Goal: Task Accomplishment & Management: Complete application form

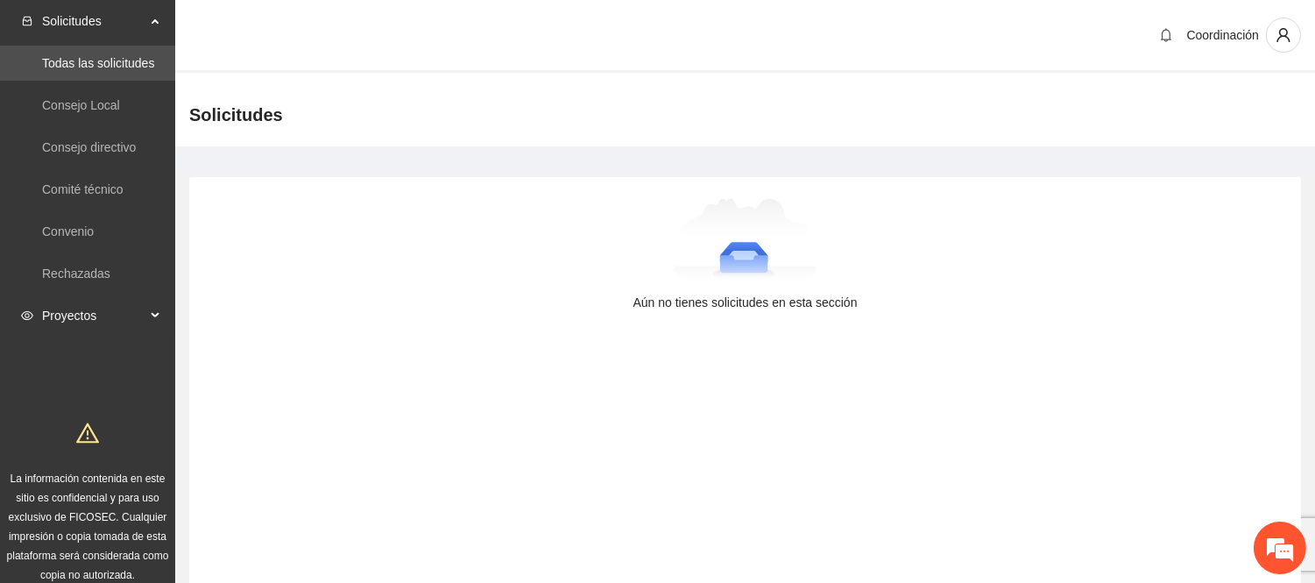
click at [82, 308] on span "Proyectos" at bounding box center [93, 315] width 103 height 35
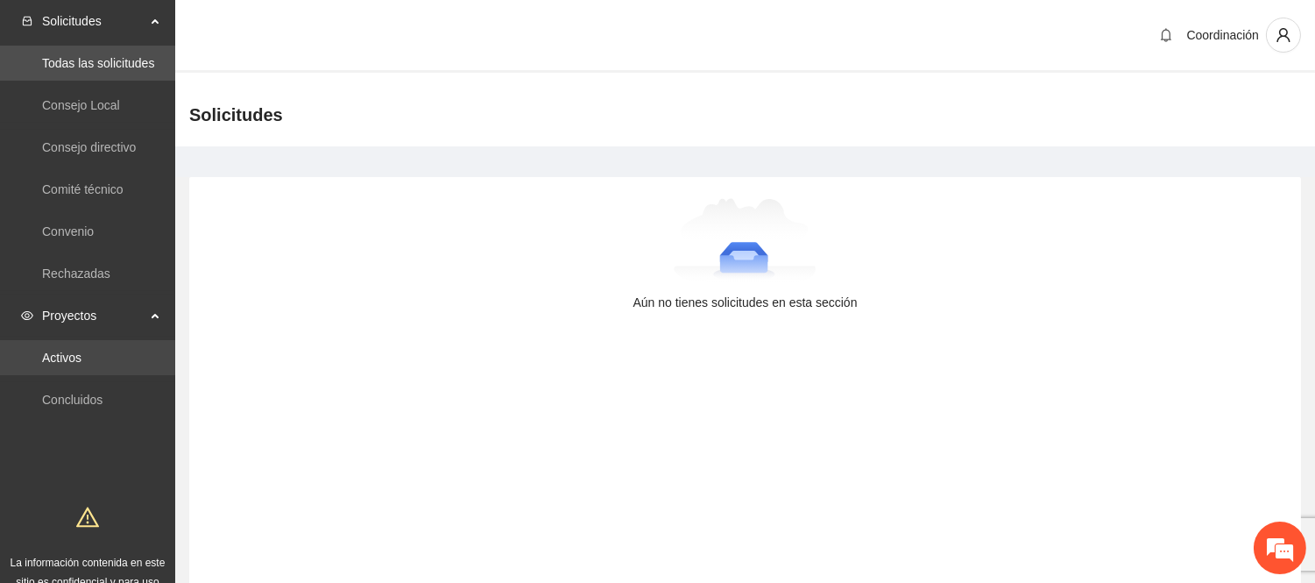
click at [81, 350] on link "Activos" at bounding box center [61, 357] width 39 height 14
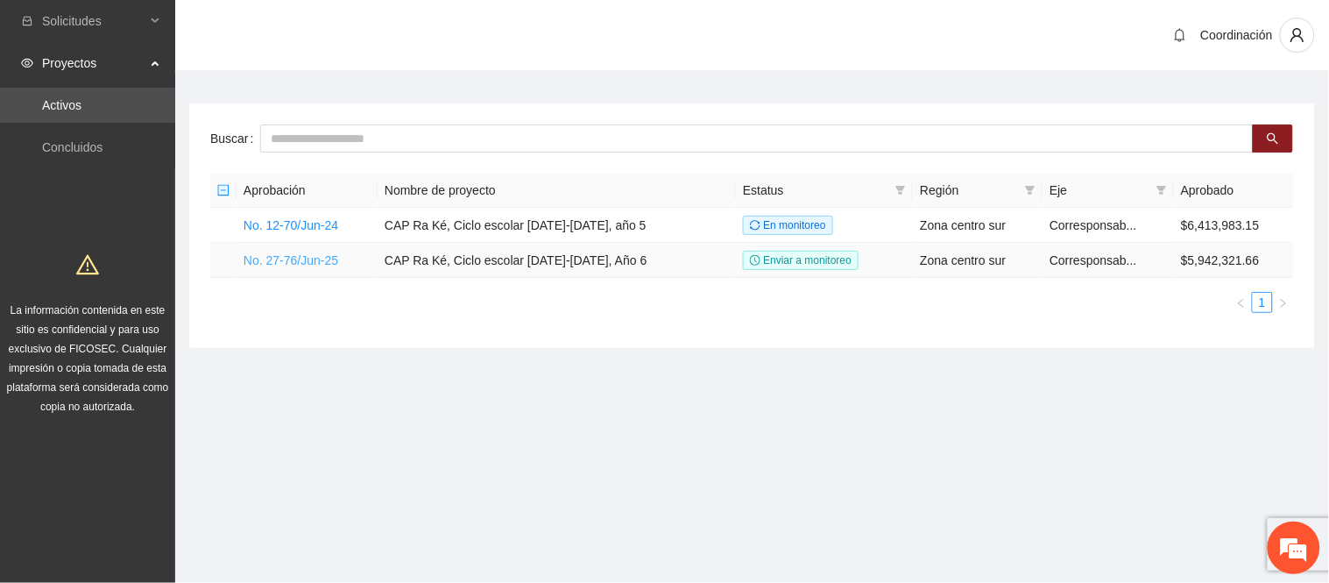
click at [334, 264] on link "No. 27-76/Jun-25" at bounding box center [291, 260] width 95 height 14
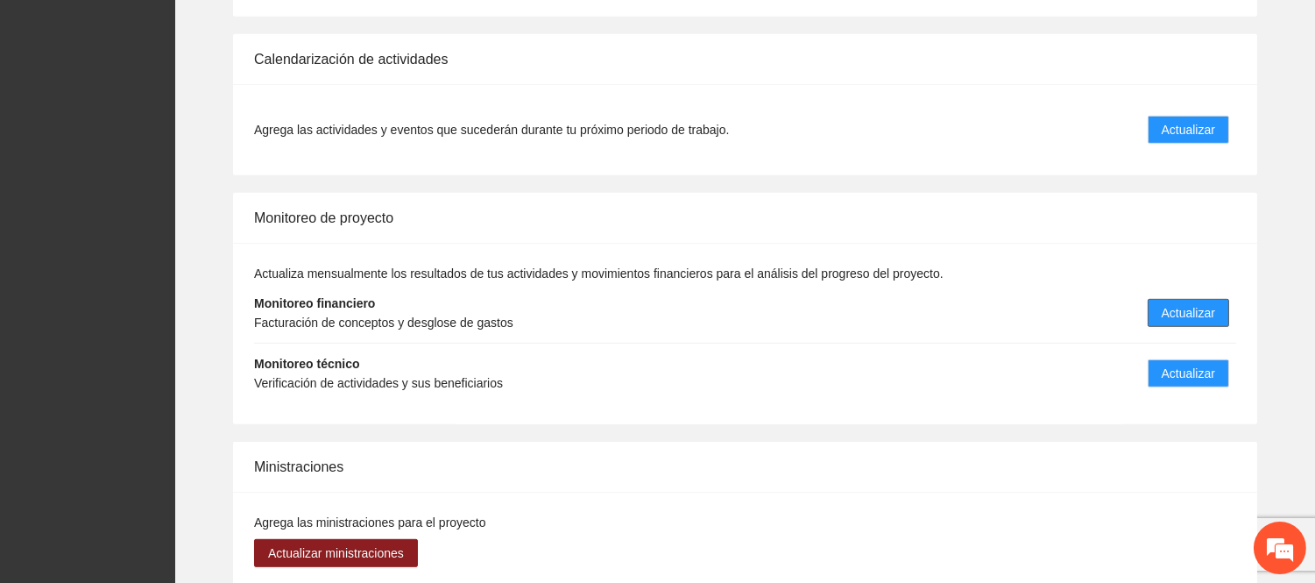
scroll to position [1782, 0]
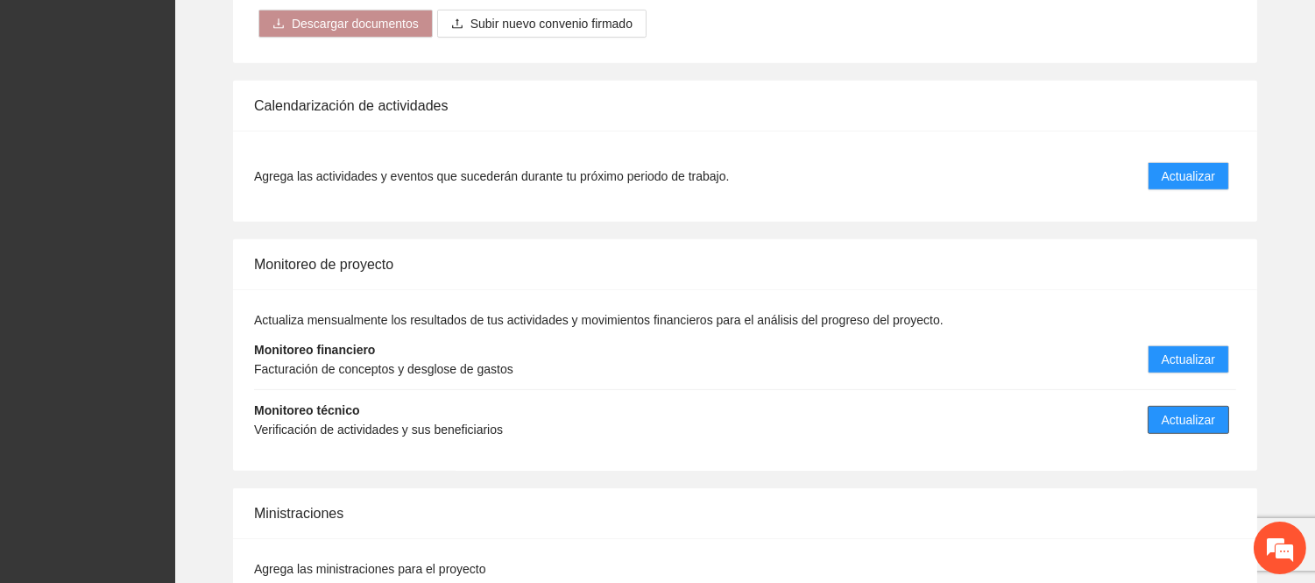
click at [1183, 410] on span "Actualizar" at bounding box center [1188, 419] width 53 height 19
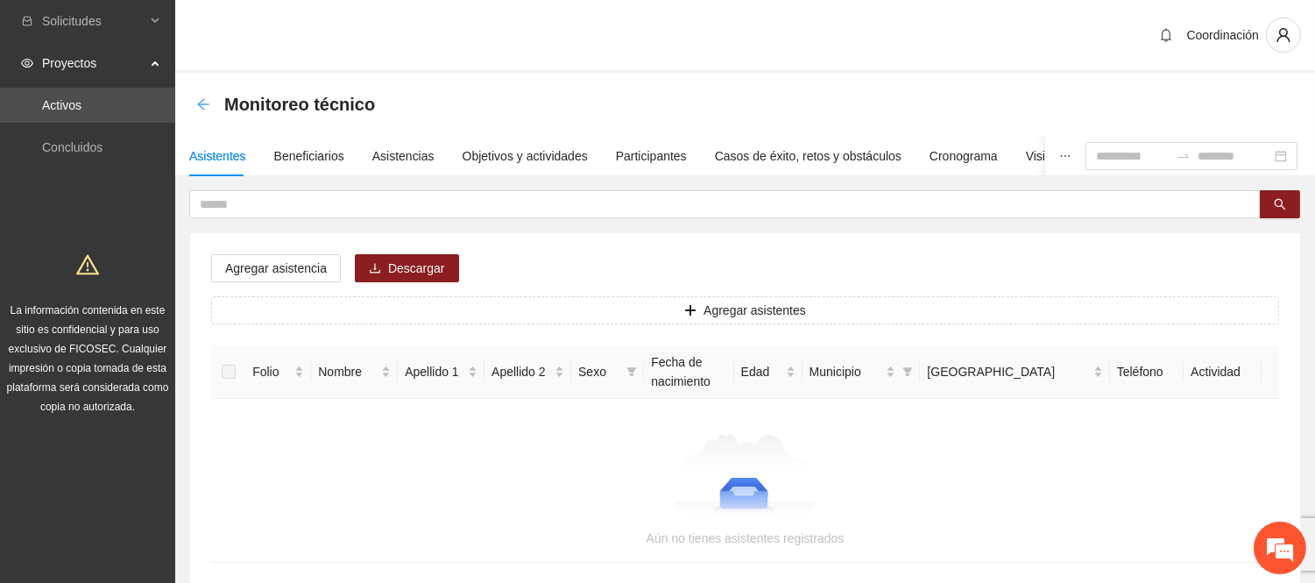
click at [206, 102] on icon "arrow-left" at bounding box center [203, 104] width 14 height 14
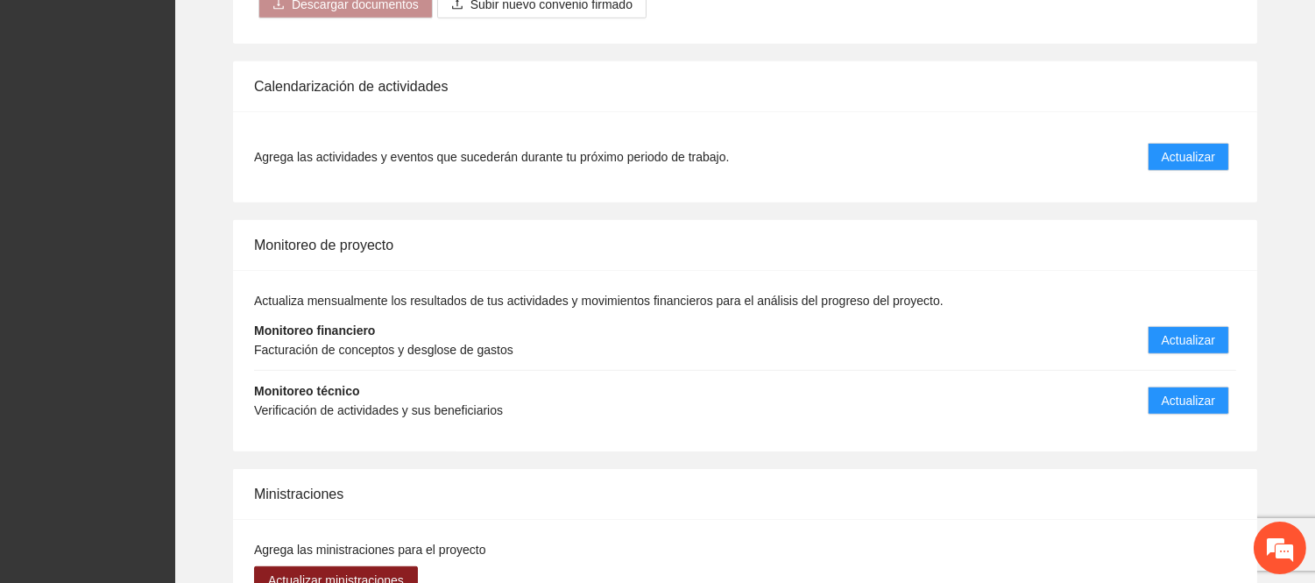
scroll to position [1879, 0]
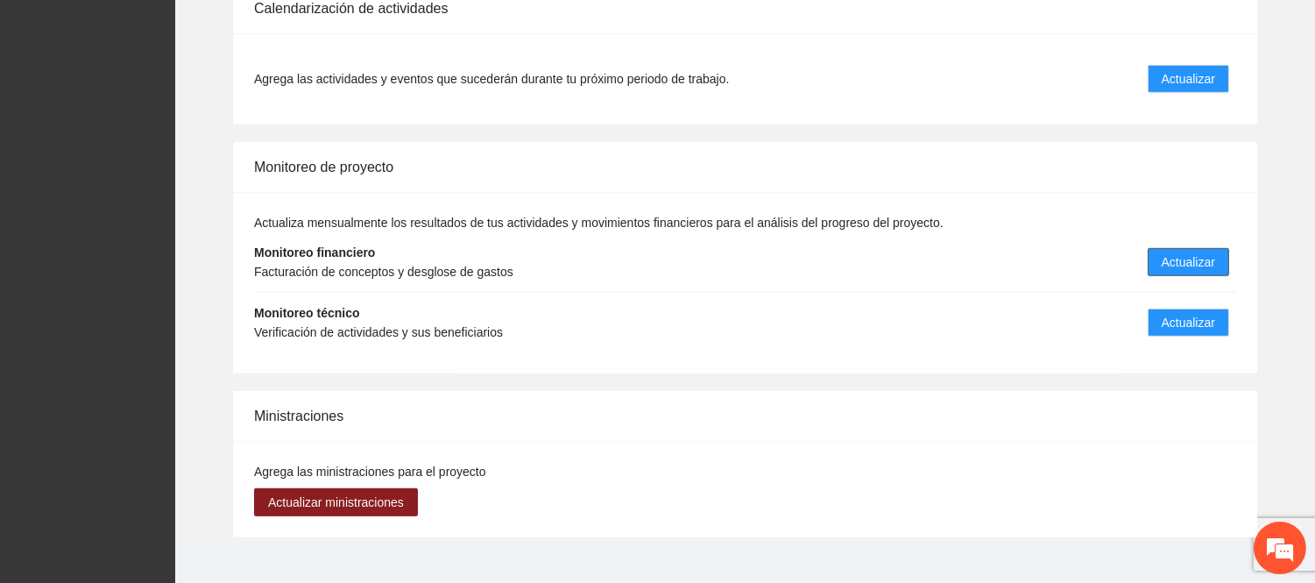
click at [1178, 252] on span "Actualizar" at bounding box center [1188, 261] width 53 height 19
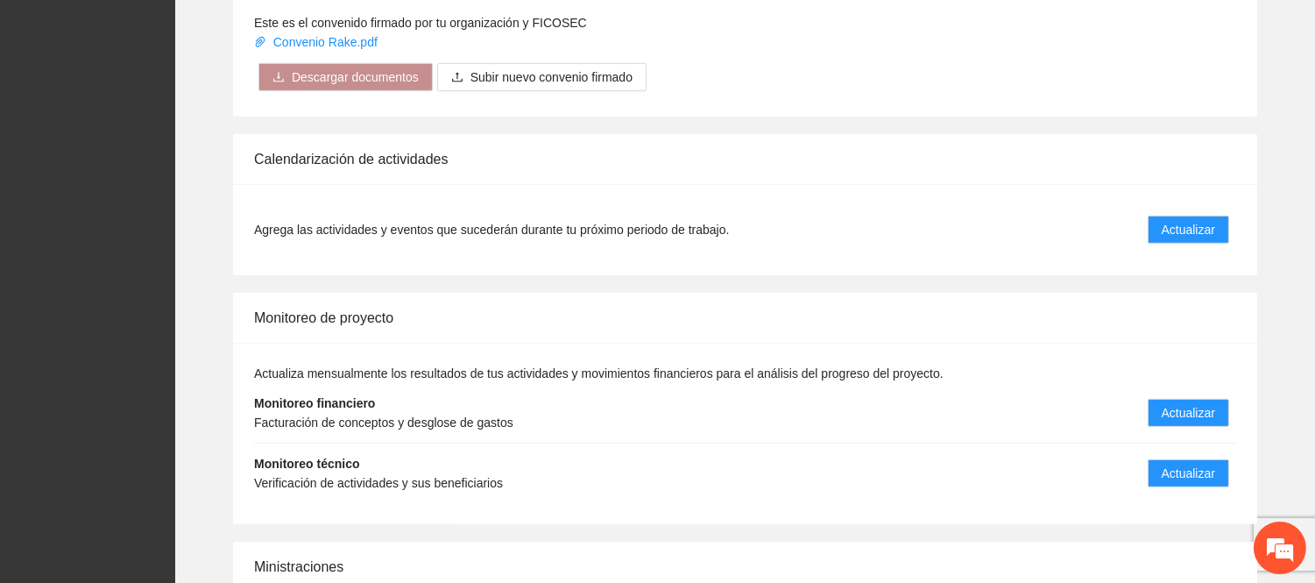
scroll to position [1685, 0]
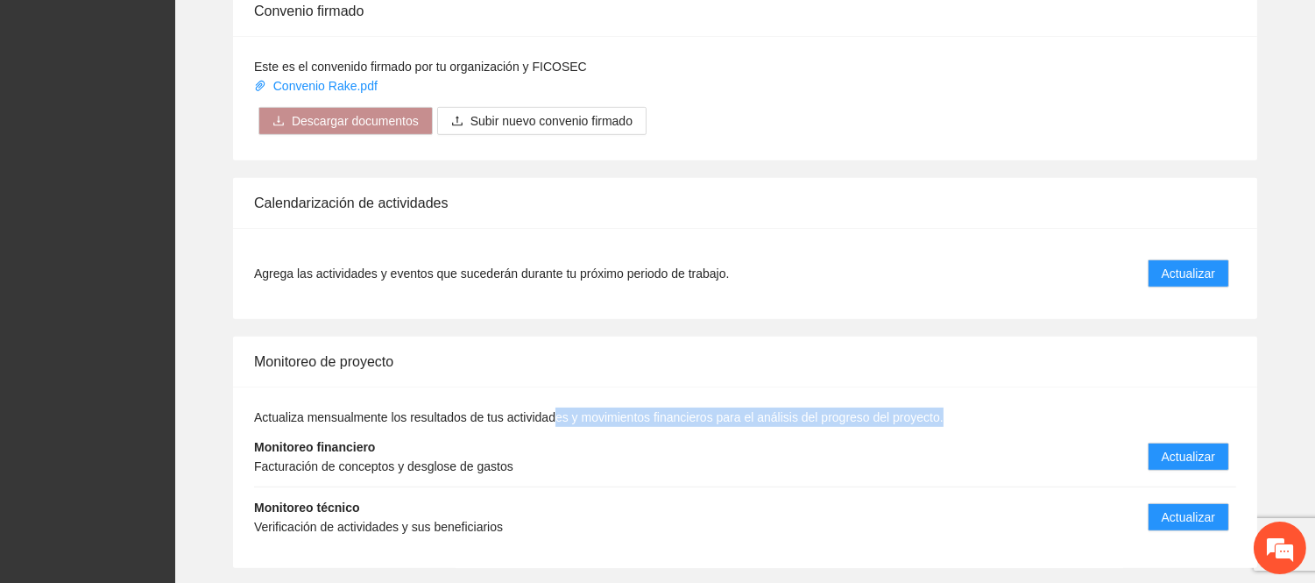
drag, startPoint x: 550, startPoint y: 404, endPoint x: 971, endPoint y: 404, distance: 420.6
click at [971, 407] on div "Actualiza mensualmente los resultados de tus actividades y movimientos financie…" at bounding box center [745, 476] width 982 height 139
click at [334, 410] on span "Actualiza mensualmente los resultados de tus actividades y movimientos financie…" at bounding box center [599, 417] width 690 height 14
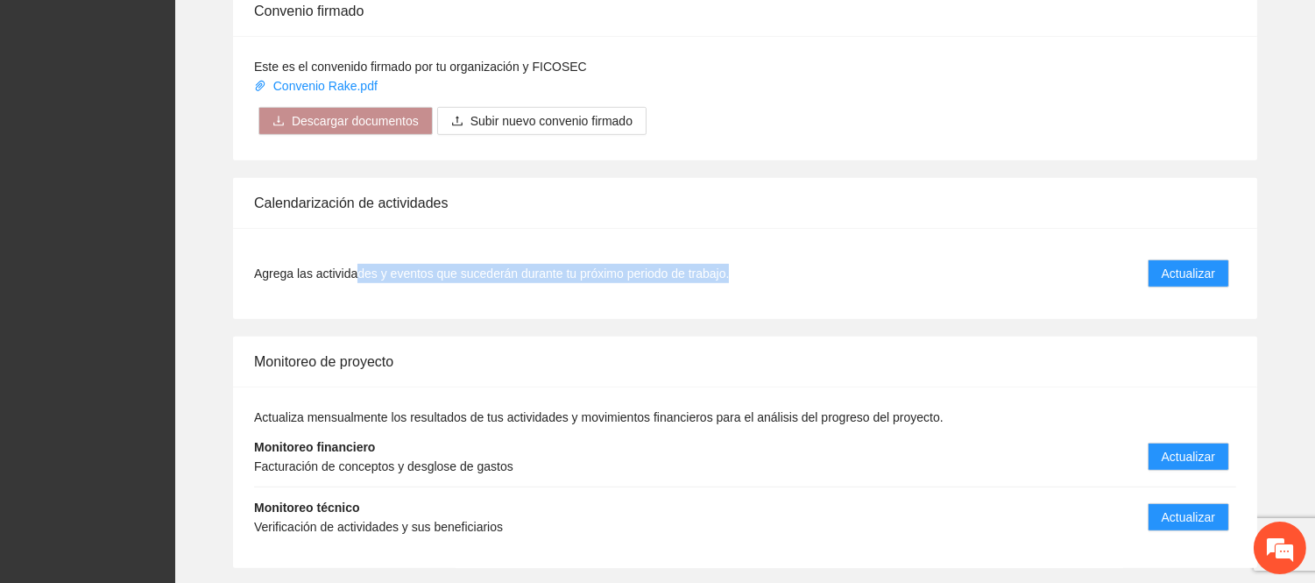
drag, startPoint x: 364, startPoint y: 252, endPoint x: 747, endPoint y: 246, distance: 382.9
click at [747, 249] on li "Agrega las actividades y eventos que sucederán durante tu próximo periodo de tr…" at bounding box center [745, 273] width 982 height 49
click at [747, 355] on div "Monitoreo de proyecto" at bounding box center [745, 361] width 982 height 50
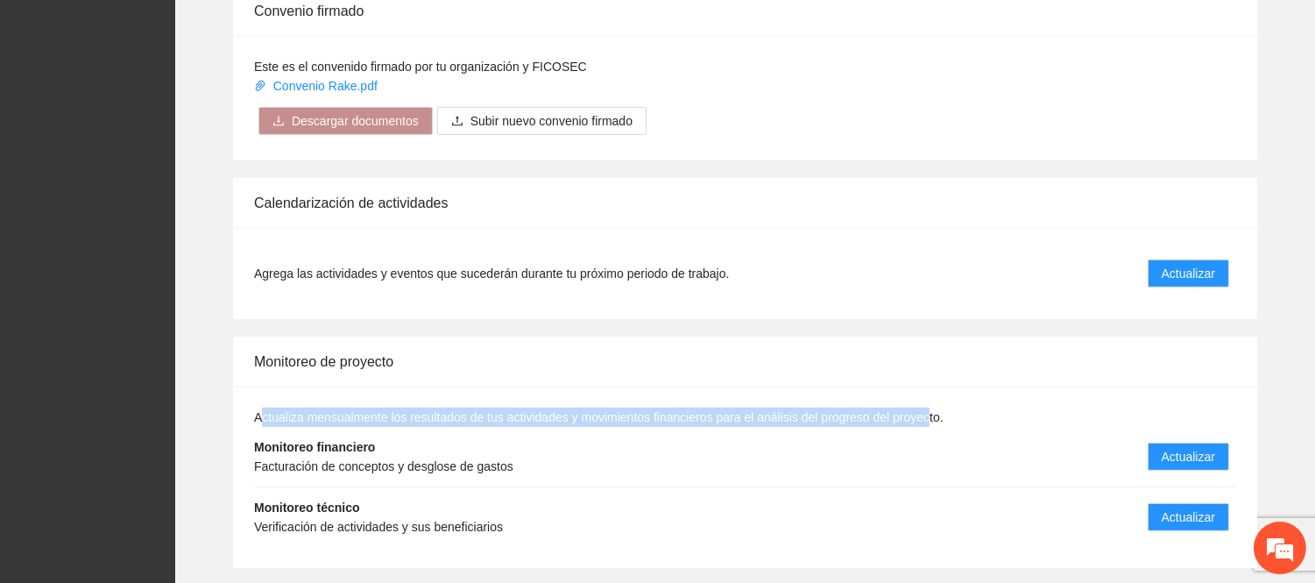
drag, startPoint x: 269, startPoint y: 400, endPoint x: 921, endPoint y: 391, distance: 651.9
click at [921, 410] on span "Actualiza mensualmente los resultados de tus actividades y movimientos financie…" at bounding box center [599, 417] width 690 height 14
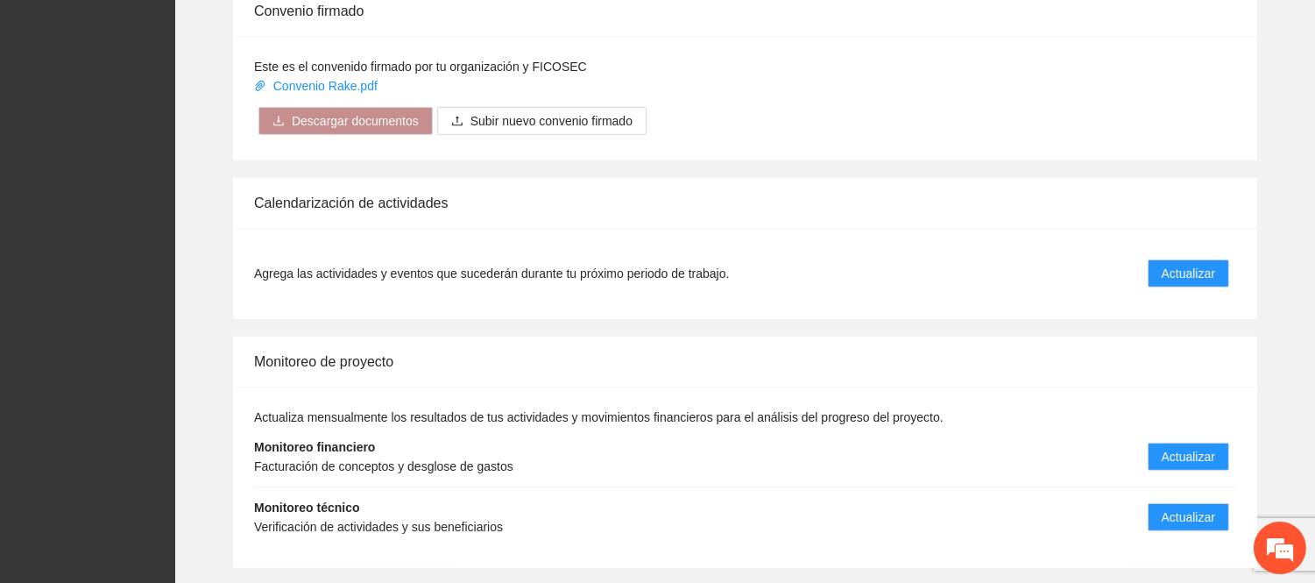
click at [856, 430] on li "Monitoreo financiero Facturación de conceptos y desglose de gastos Actualizar" at bounding box center [745, 457] width 982 height 60
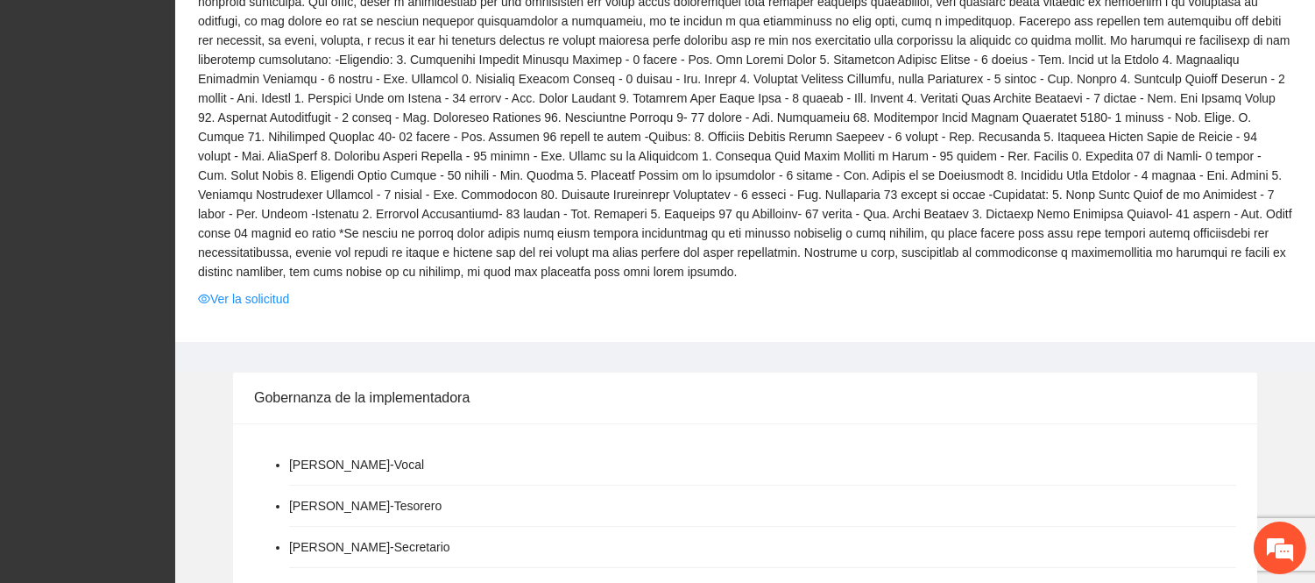
scroll to position [419, 0]
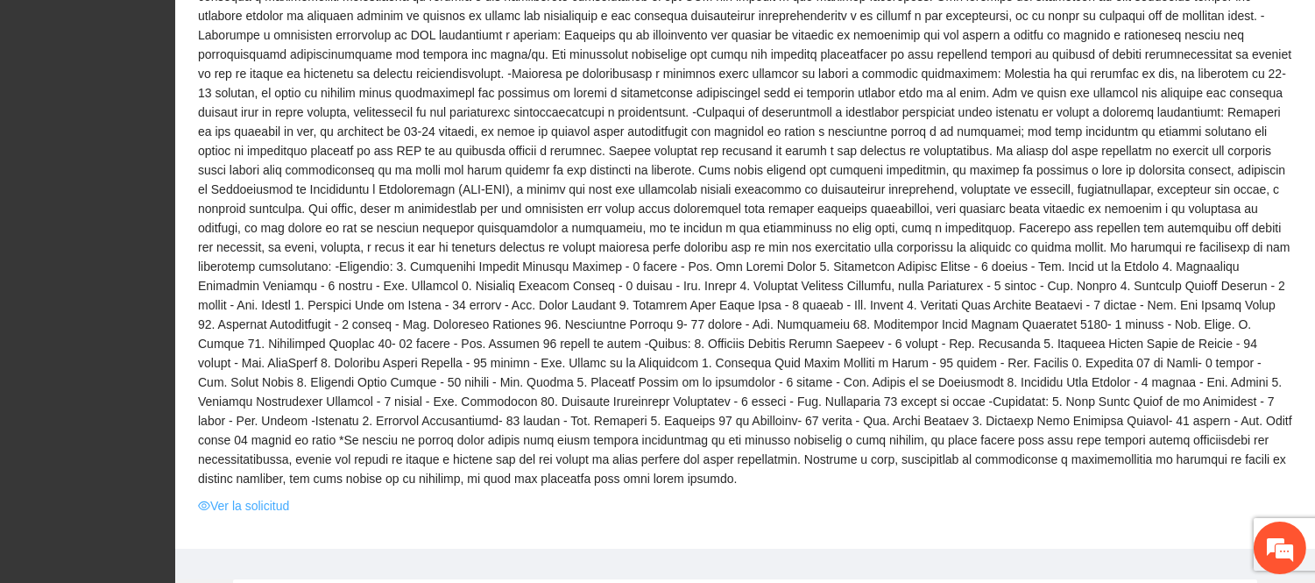
click at [265, 496] on link "Ver la solicitud" at bounding box center [243, 505] width 91 height 19
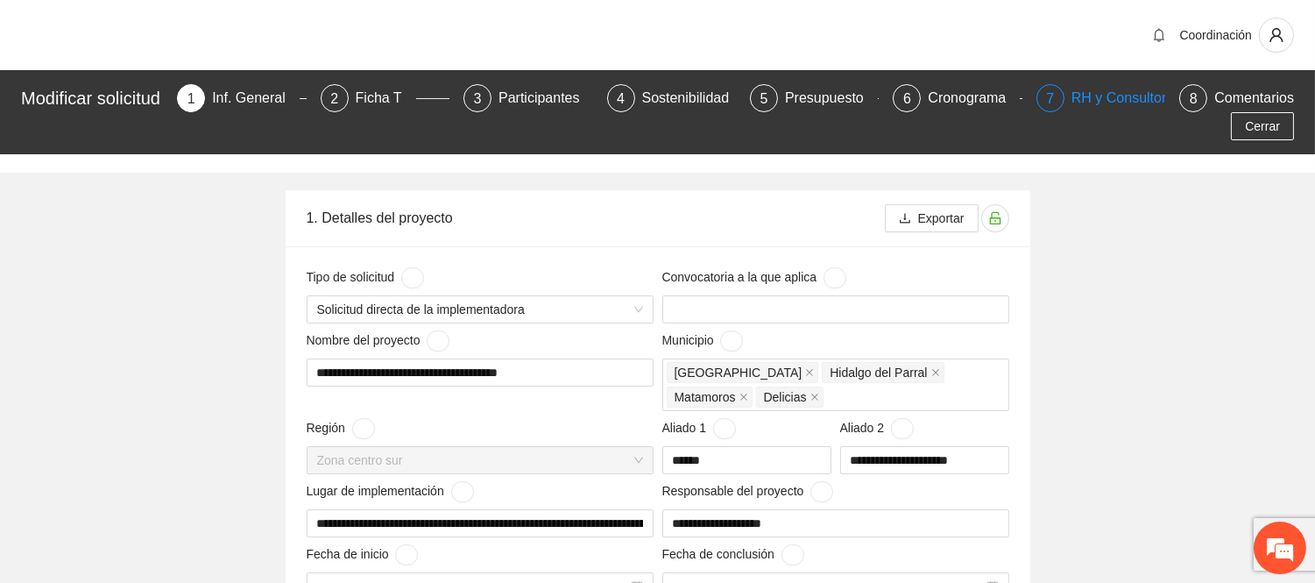
click at [1114, 95] on div "RH y Consultores" at bounding box center [1134, 98] width 124 height 28
